Goal: Transaction & Acquisition: Purchase product/service

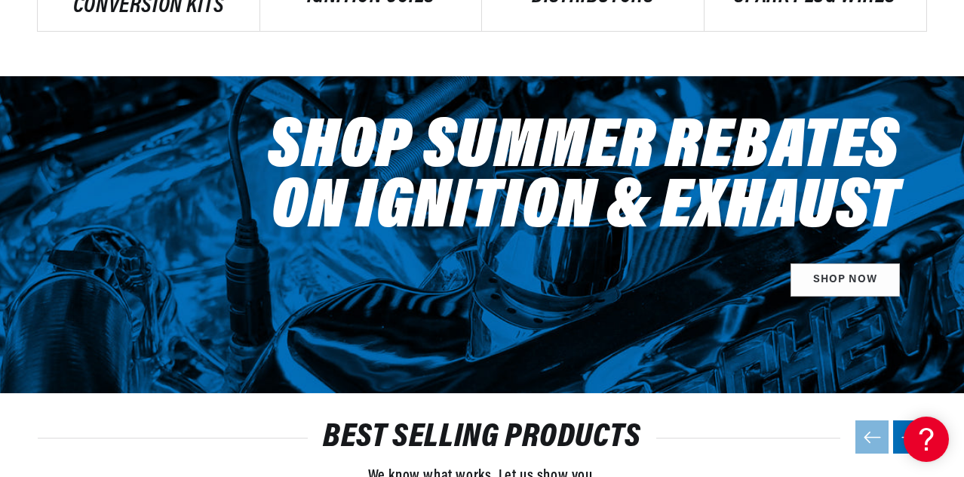
scroll to position [0, 828]
click at [803, 448] on h2 "BEST SELLING PRODUCTS" at bounding box center [482, 437] width 889 height 29
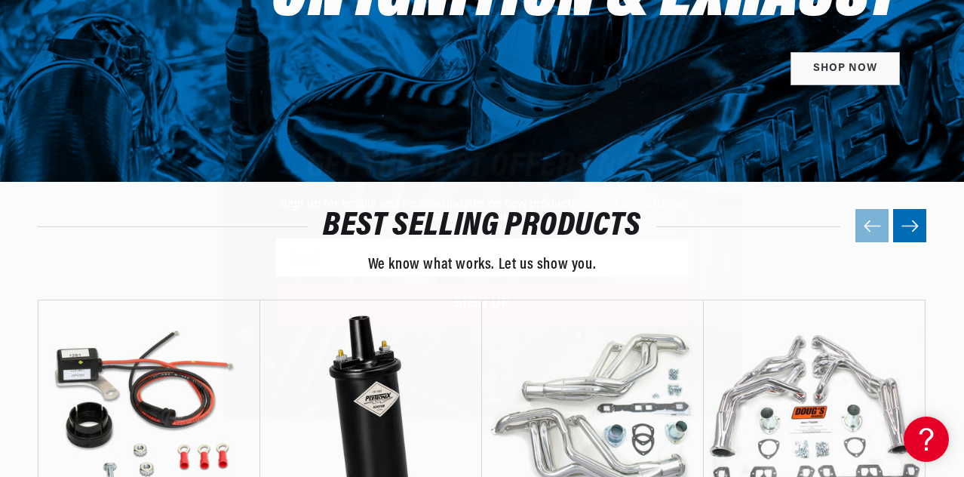
scroll to position [0, 1659]
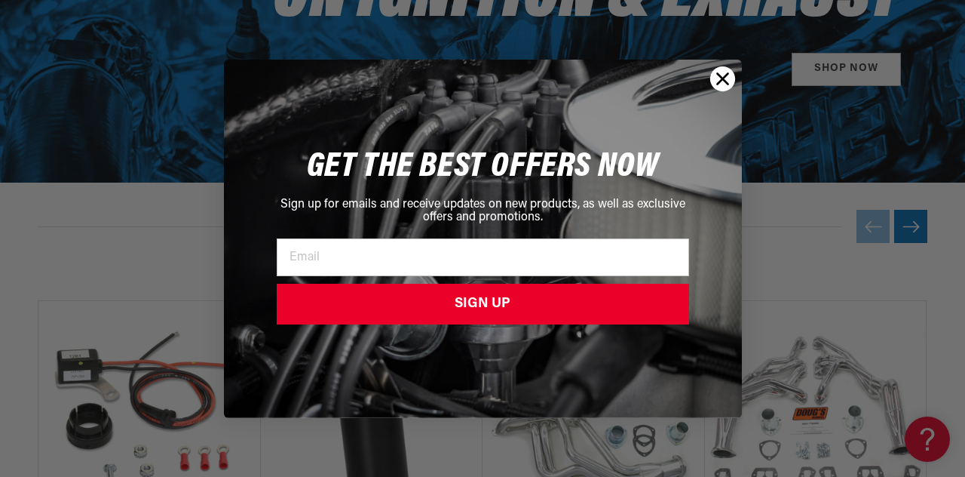
click at [785, 247] on div "Close dialog GET THE BEST OFFERS NOW Sign up for emails and receive updates on …" at bounding box center [482, 238] width 965 height 477
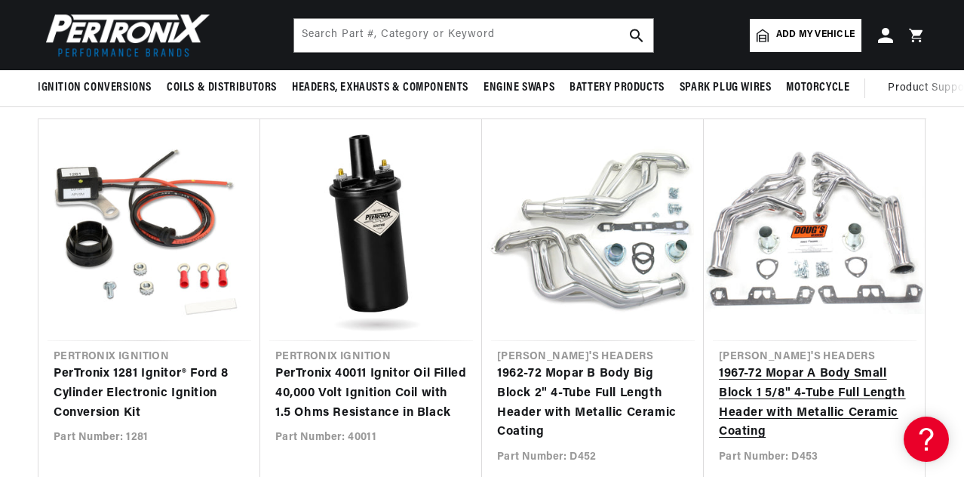
scroll to position [0, 828]
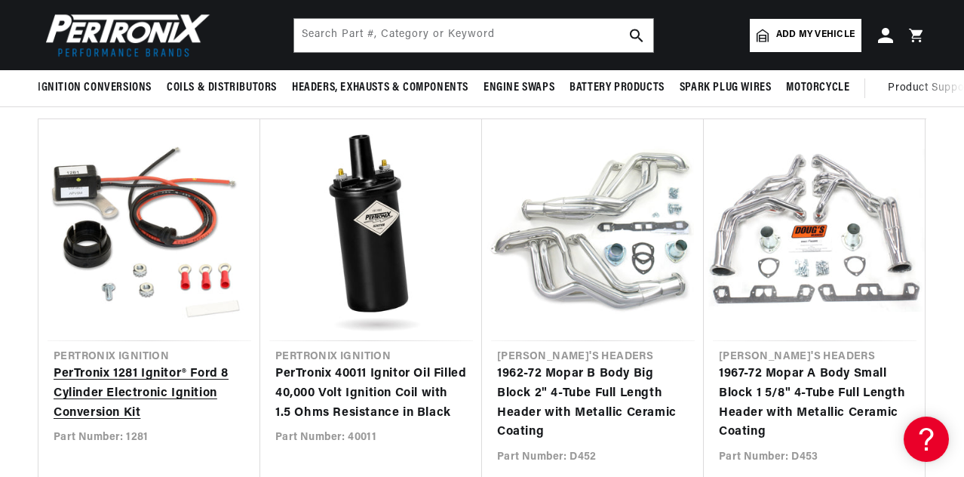
click at [131, 364] on link "PerTronix 1281 Ignitor® Ford 8 Cylinder Electronic Ignition Conversion Kit" at bounding box center [150, 393] width 192 height 58
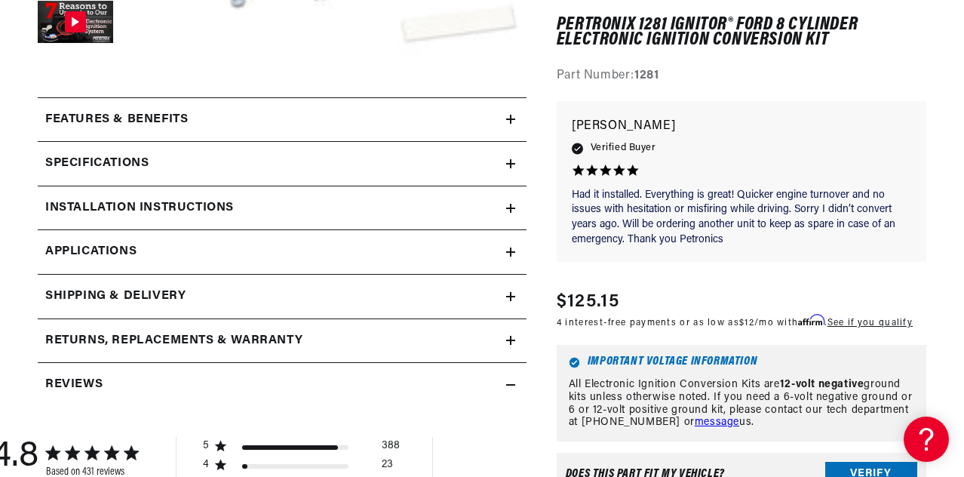
scroll to position [0, 828]
click at [507, 208] on icon at bounding box center [510, 208] width 9 height 0
